Goal: Task Accomplishment & Management: Complete application form

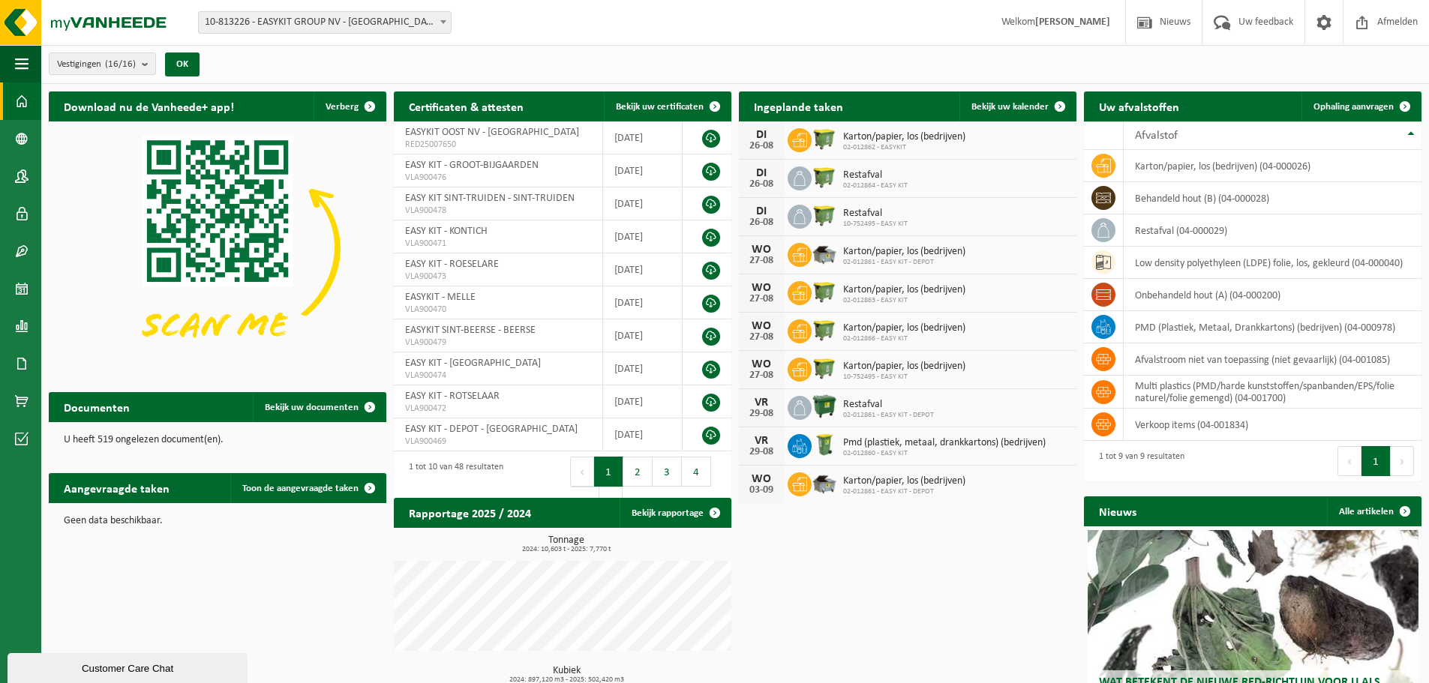
click at [241, 18] on span "10-813226 - EASYKIT GROUP NV - [GEOGRAPHIC_DATA]" at bounding box center [325, 22] width 252 height 21
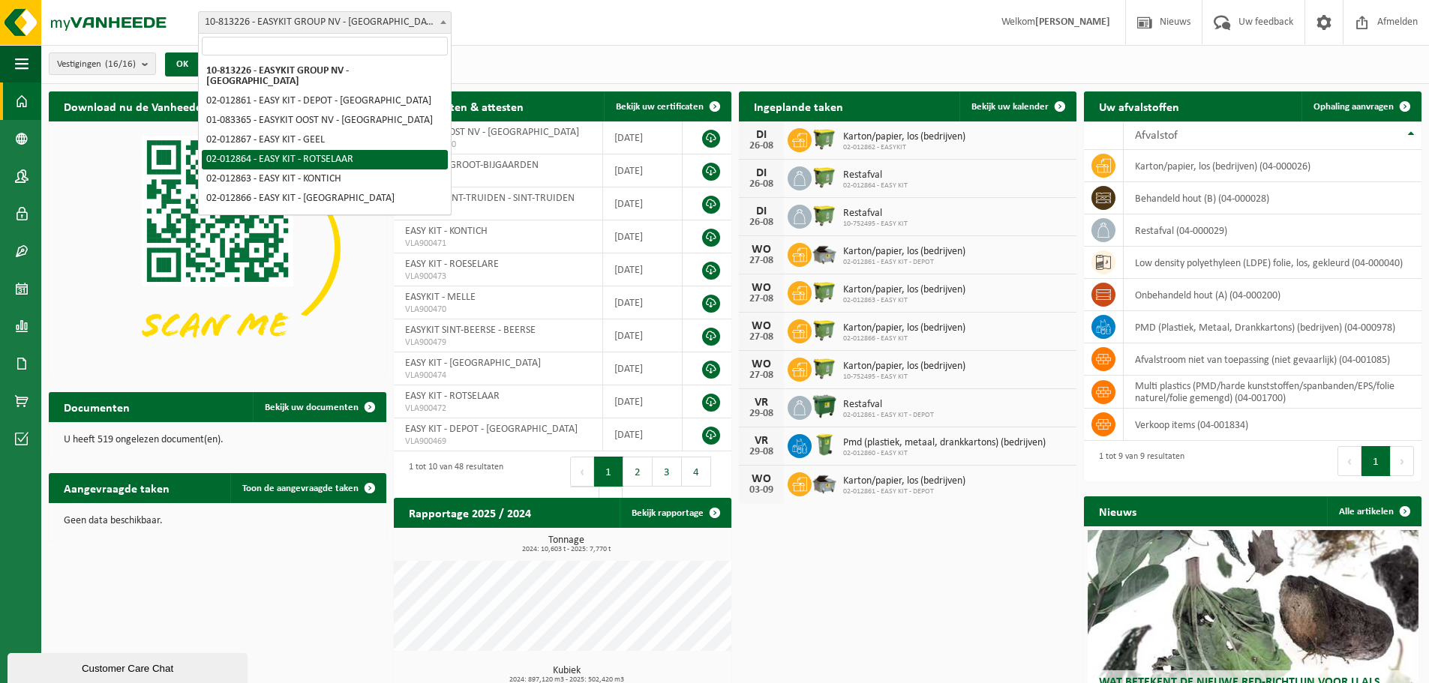
select select "3952"
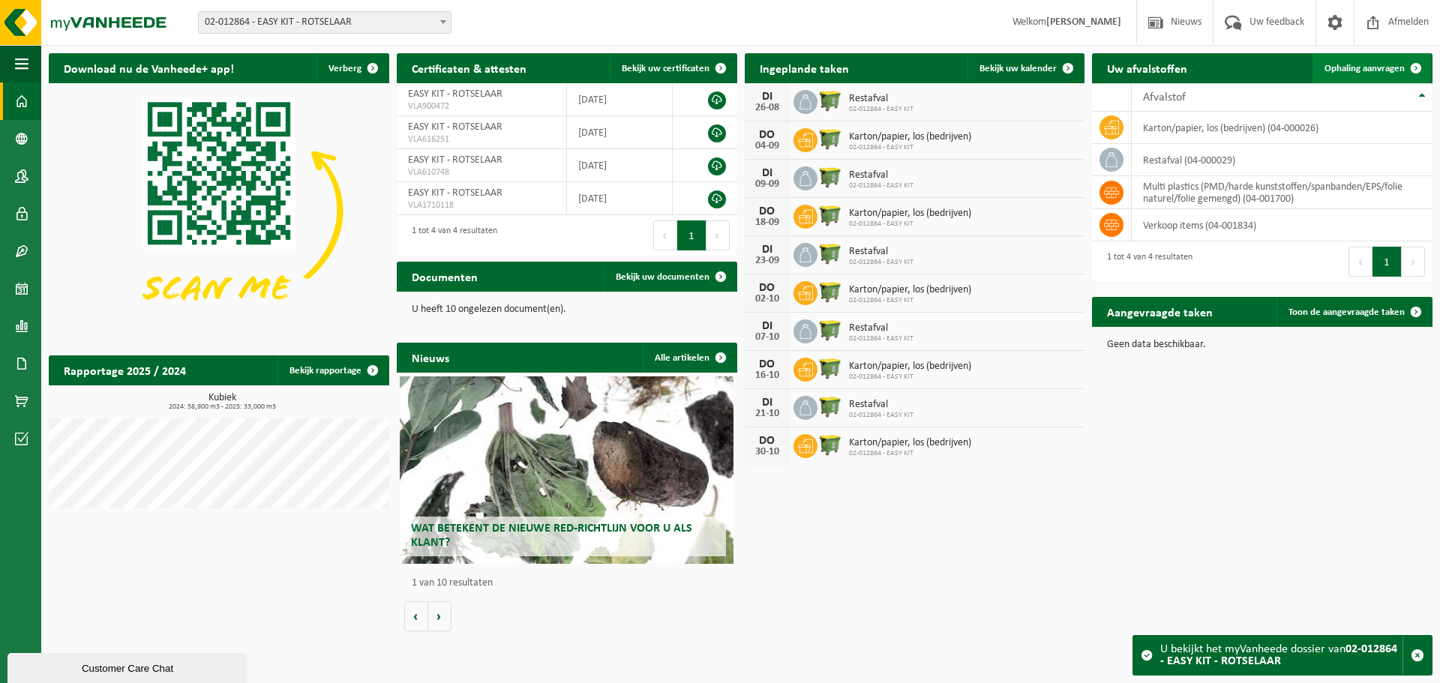
click at [1337, 74] on link "Ophaling aanvragen" at bounding box center [1372, 68] width 119 height 30
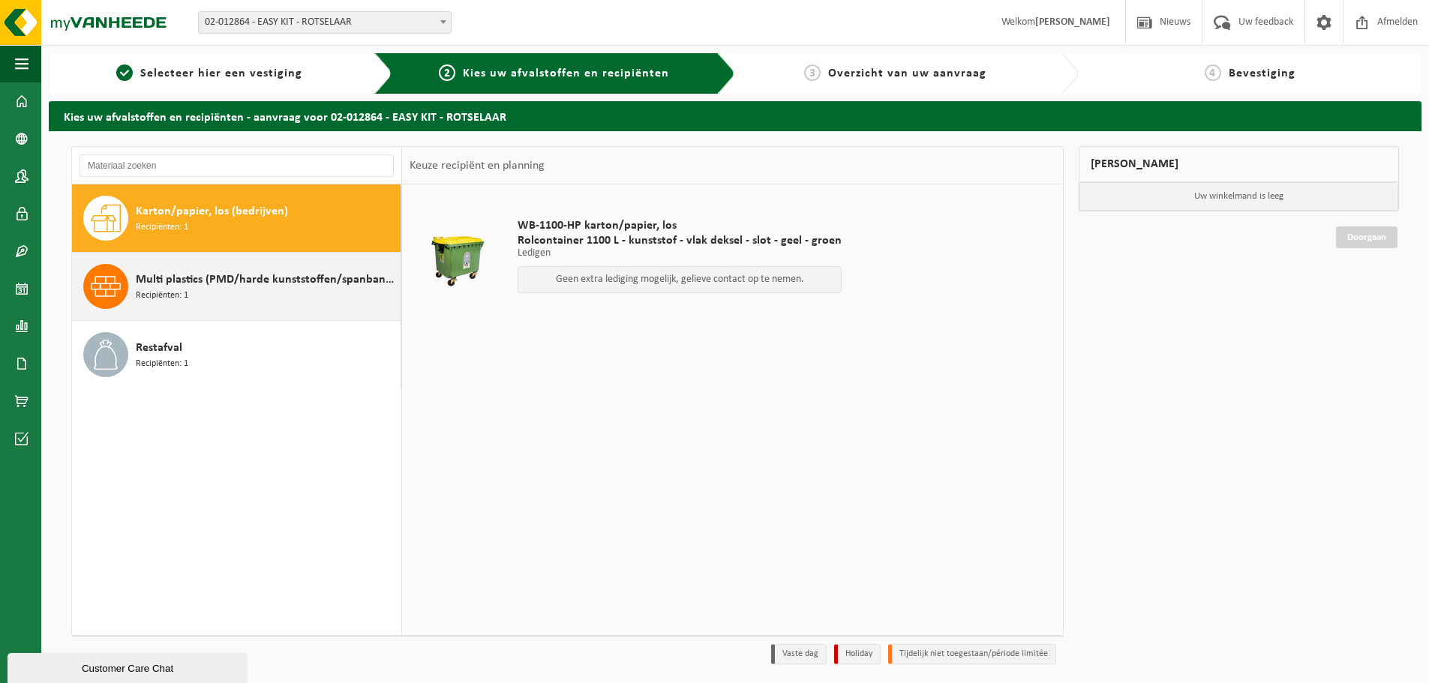
click at [293, 296] on div "Multi plastics (PMD/harde kunststoffen/spanbanden/EPS/folie naturel/folie gemen…" at bounding box center [266, 286] width 261 height 45
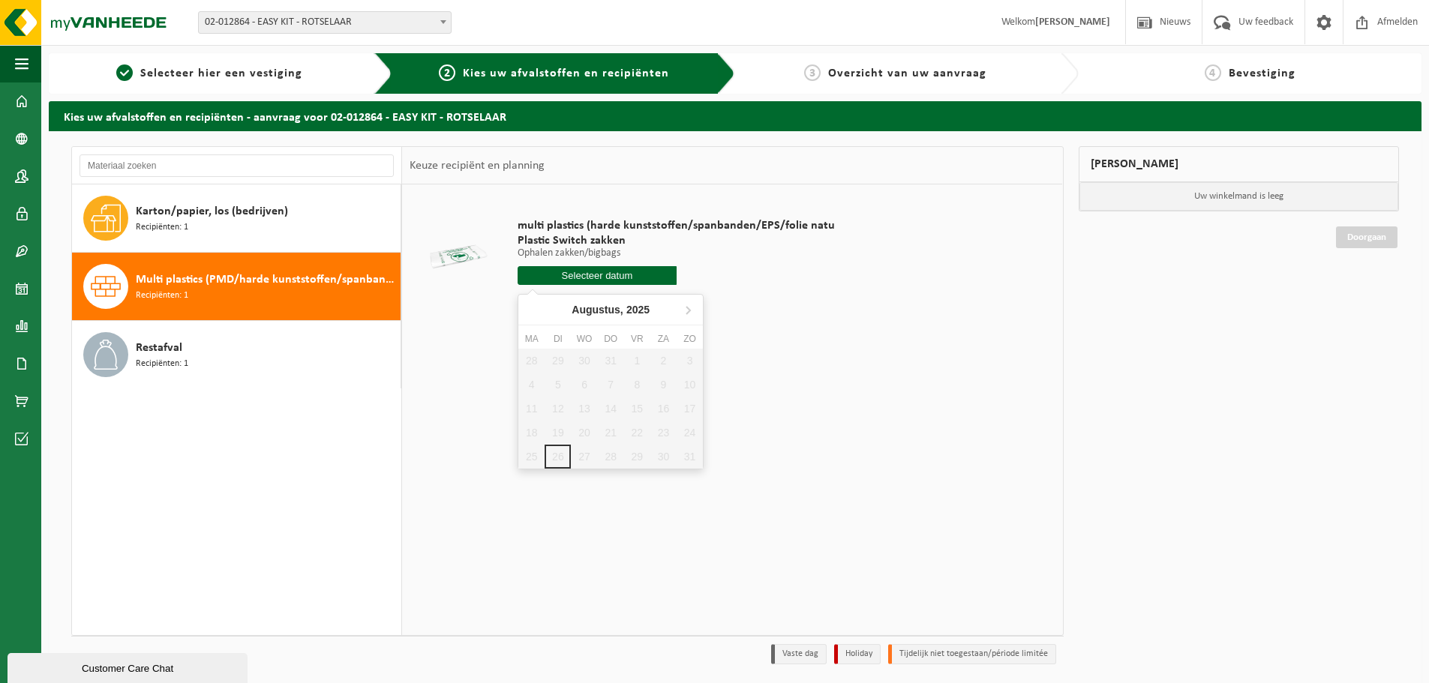
click at [602, 278] on input "text" at bounding box center [597, 275] width 159 height 19
click at [682, 308] on icon at bounding box center [688, 310] width 24 height 24
click at [554, 361] on div "2" at bounding box center [558, 361] width 26 height 24
type input "Van 2025-09-02"
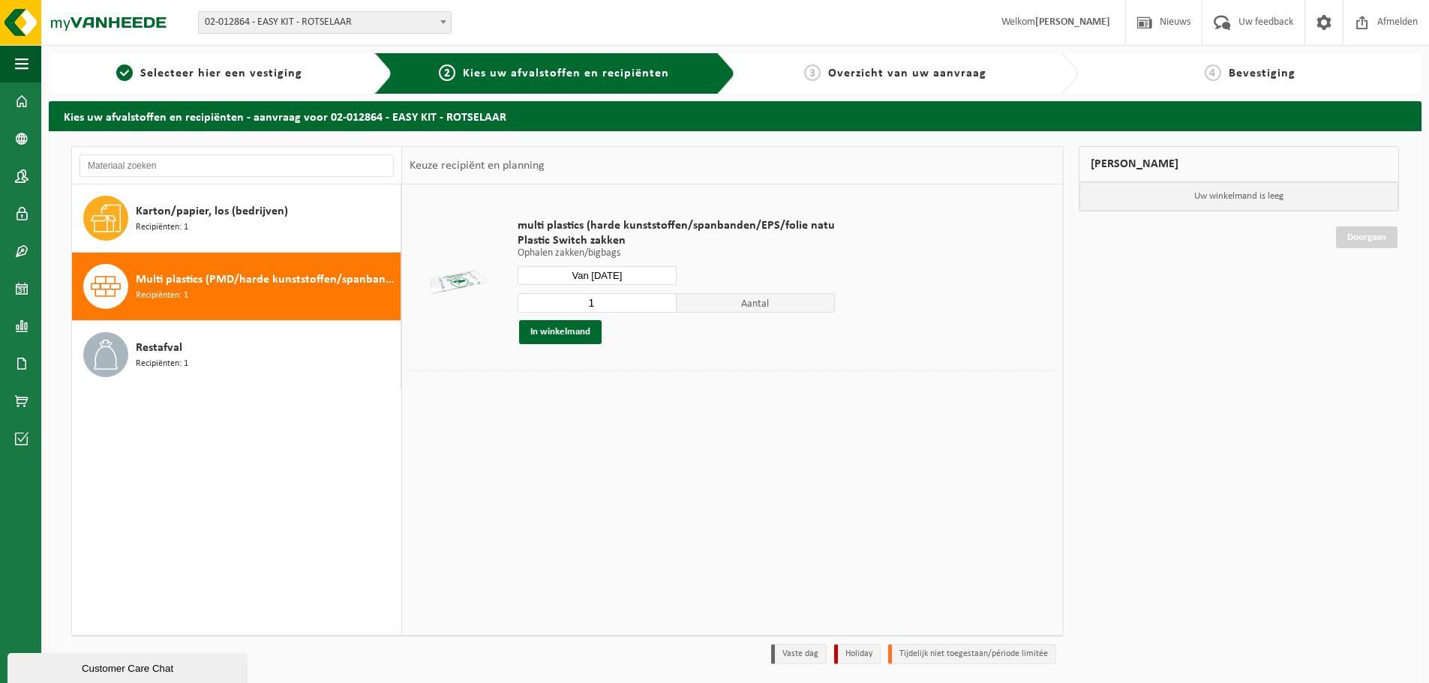
click at [637, 306] on input "1" at bounding box center [597, 303] width 159 height 20
click at [663, 297] on input "2" at bounding box center [597, 303] width 159 height 20
click at [663, 297] on input "3" at bounding box center [597, 303] width 159 height 20
click at [663, 297] on input "4" at bounding box center [597, 303] width 159 height 20
click at [663, 297] on input "5" at bounding box center [597, 303] width 159 height 20
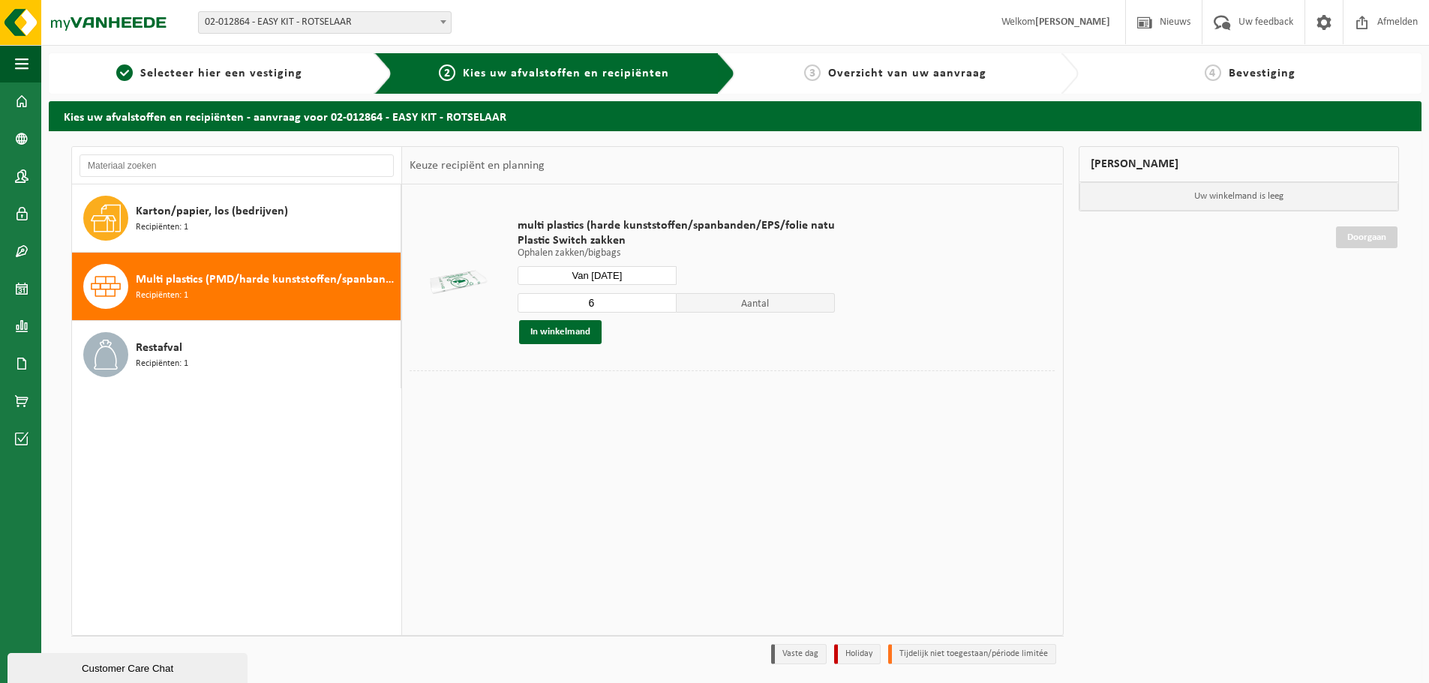
type input "6"
click at [663, 297] on input "6" at bounding box center [597, 303] width 159 height 20
click at [639, 380] on div at bounding box center [732, 382] width 645 height 23
click at [590, 275] on input "Van 2025-09-02" at bounding box center [597, 275] width 159 height 19
click at [560, 361] on div "2" at bounding box center [558, 361] width 26 height 24
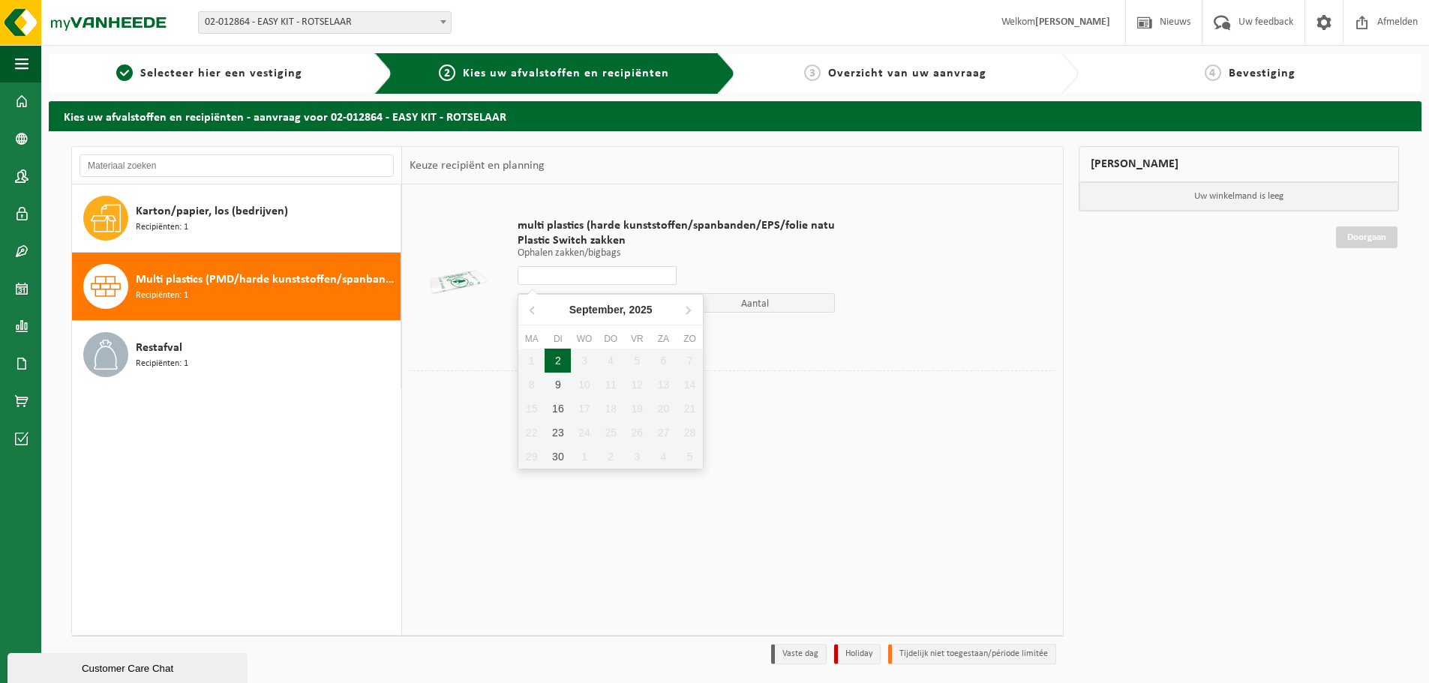
click at [567, 359] on div "2" at bounding box center [558, 361] width 26 height 24
type input "Van 2025-09-02"
click at [583, 329] on button "In winkelmand" at bounding box center [560, 332] width 83 height 24
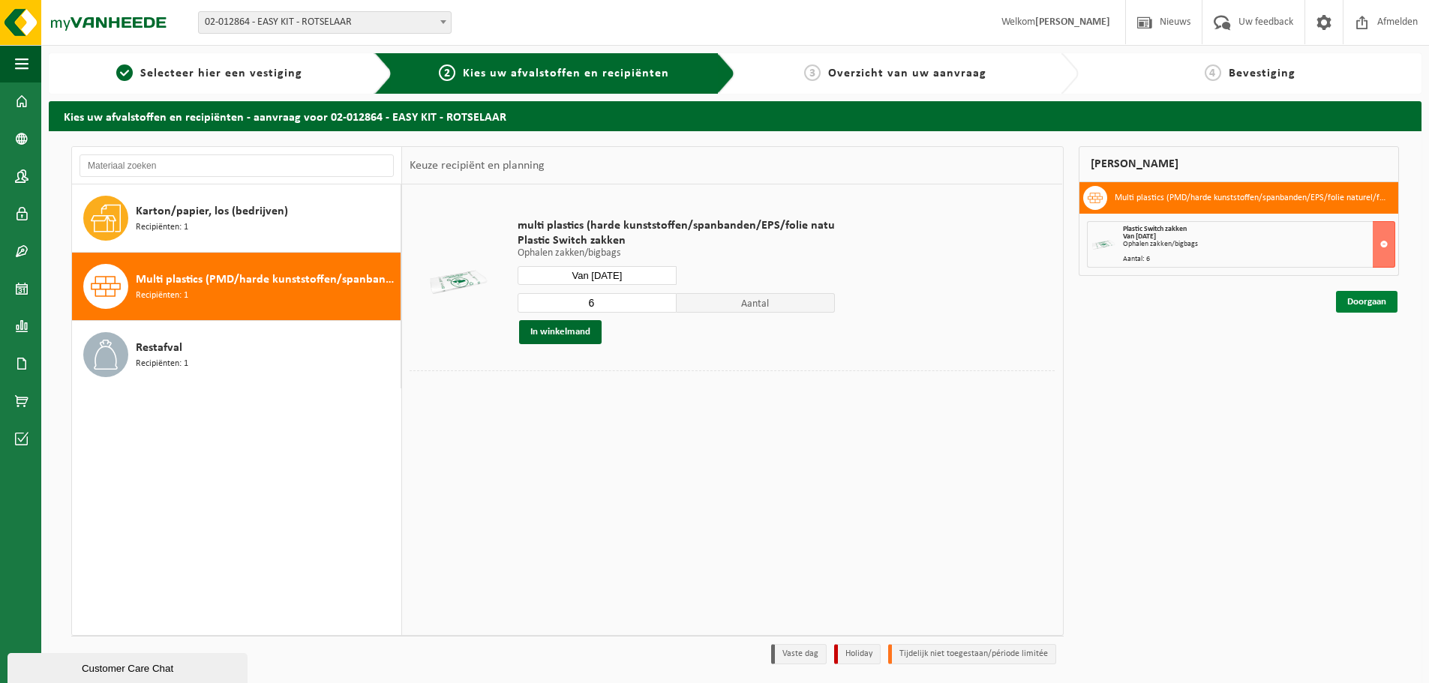
click at [1348, 300] on link "Doorgaan" at bounding box center [1367, 302] width 62 height 22
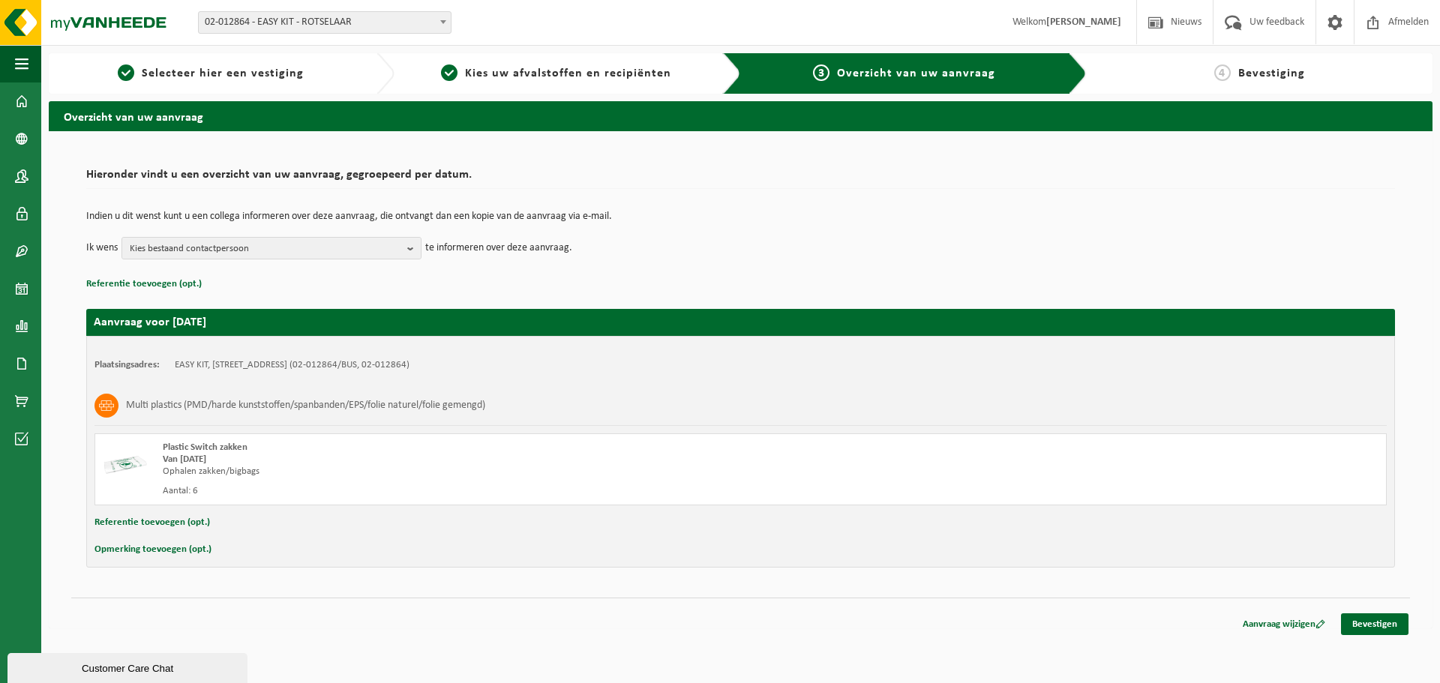
click at [369, 226] on td "Indien u dit wenst kunt u een collega informeren over deze aanvraag, die ontvan…" at bounding box center [740, 225] width 1309 height 26
click at [368, 240] on span "Kies bestaand contactpersoon" at bounding box center [266, 249] width 272 height 23
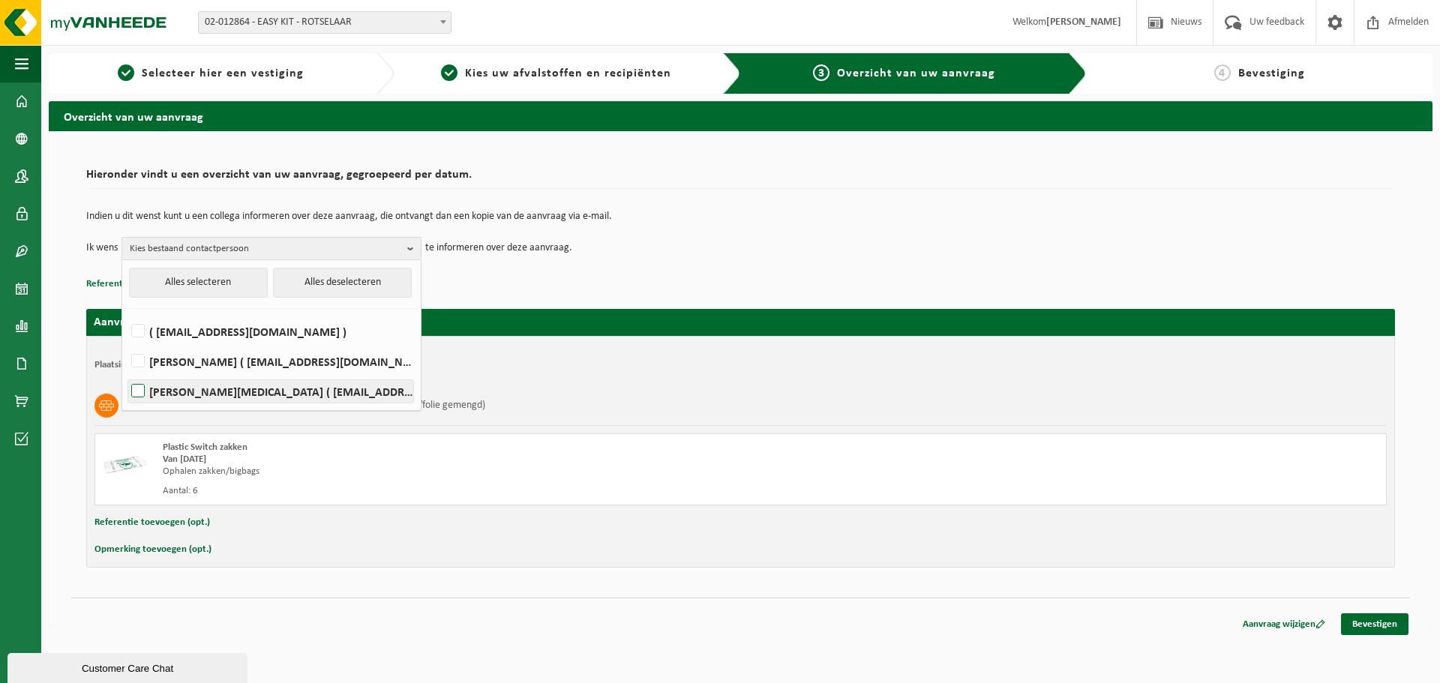
click at [250, 387] on label "INGE WERA ( inge.wera@easykit.be )" at bounding box center [270, 391] width 285 height 23
click at [126, 373] on input "INGE WERA ( inge.wera@easykit.be )" at bounding box center [125, 372] width 1 height 1
click at [705, 266] on div "Indien u dit wenst kunt u een collega informeren over deze aanvraag, die ontvan…" at bounding box center [740, 236] width 1309 height 78
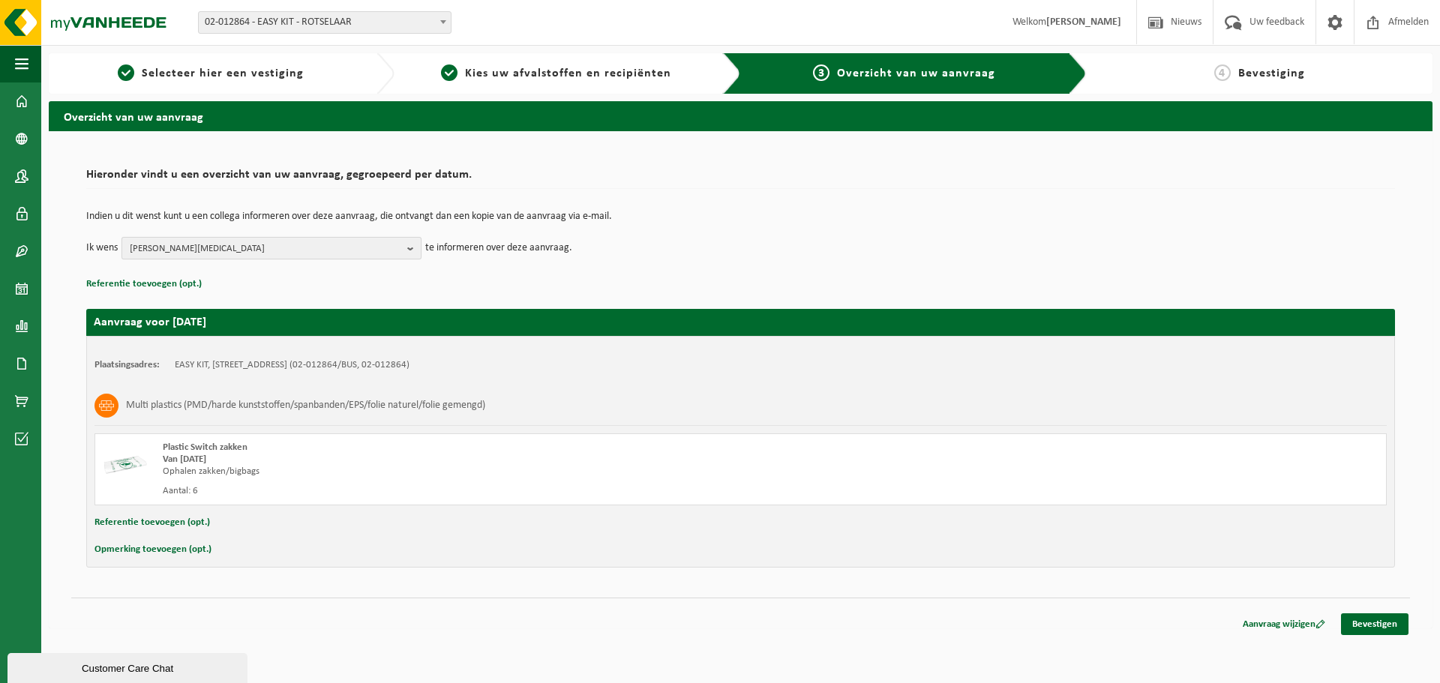
click at [259, 252] on span "INGE WERA" at bounding box center [266, 249] width 272 height 23
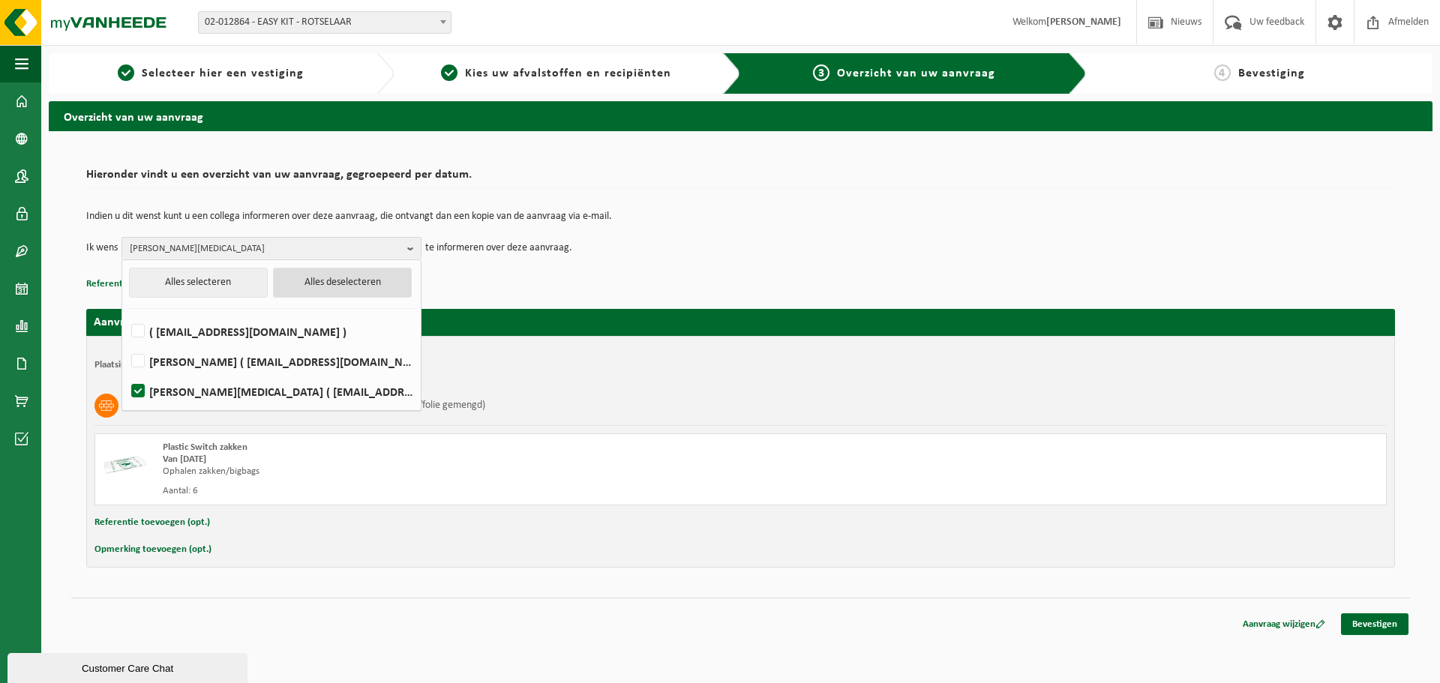
click at [316, 284] on button "Alles deselecteren" at bounding box center [342, 283] width 139 height 30
checkbox input "false"
click at [626, 410] on div "Multi plastics (PMD/harde kunststoffen/spanbanden/EPS/folie naturel/folie gemen…" at bounding box center [741, 405] width 1293 height 39
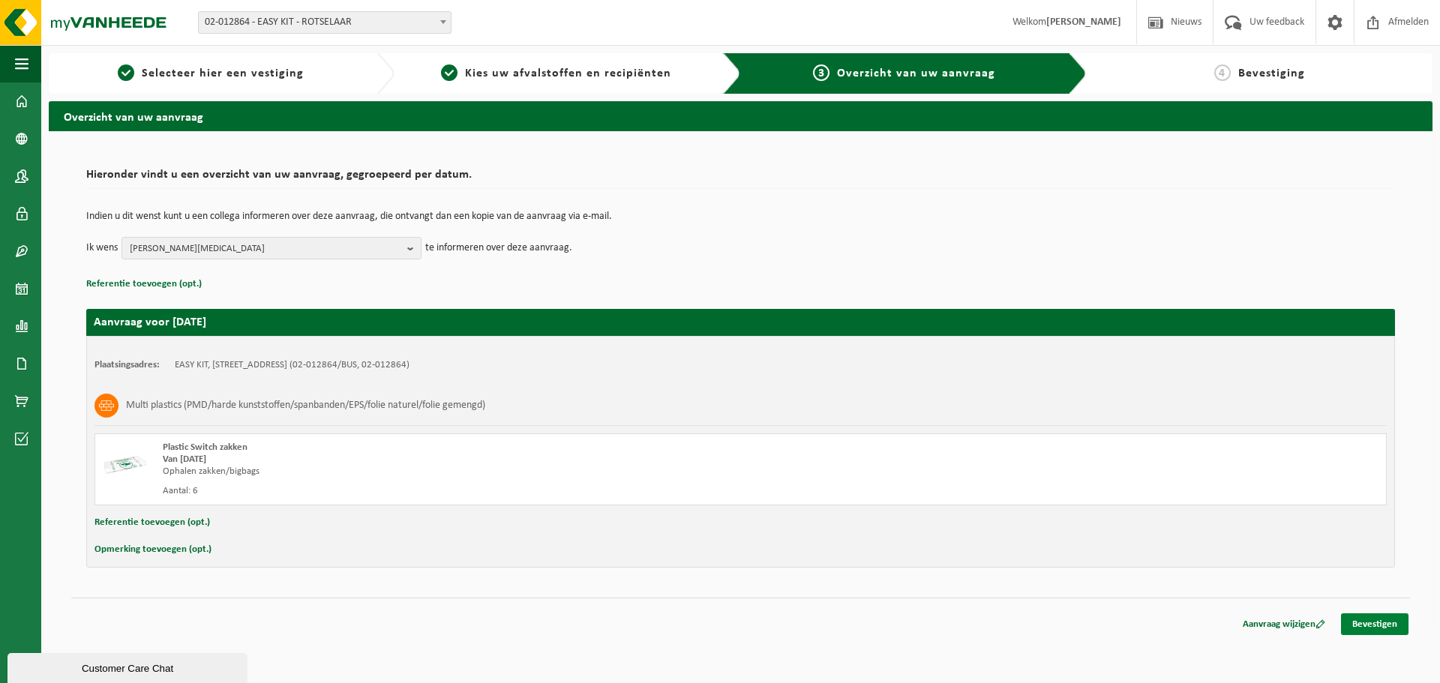
click at [1406, 621] on link "Bevestigen" at bounding box center [1375, 625] width 68 height 22
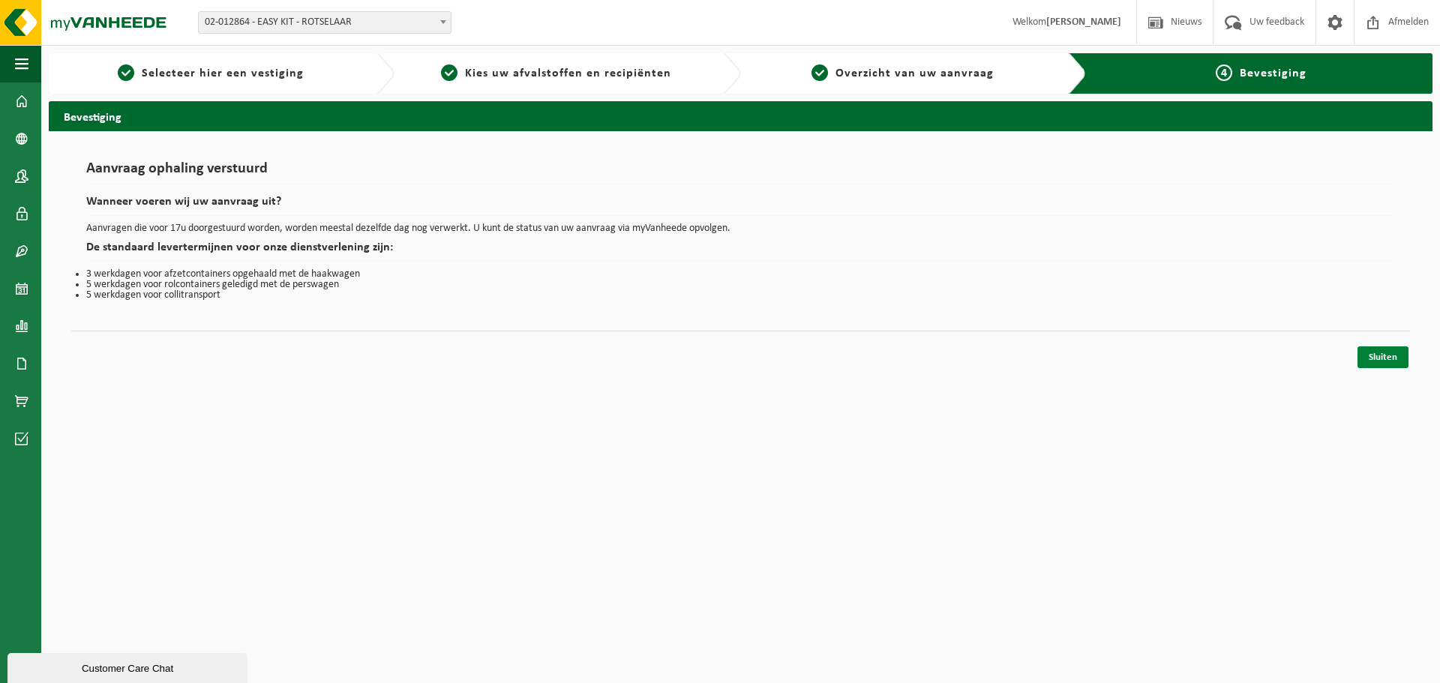
click at [1383, 361] on link "Sluiten" at bounding box center [1383, 358] width 51 height 22
